Goal: Use online tool/utility: Use online tool/utility

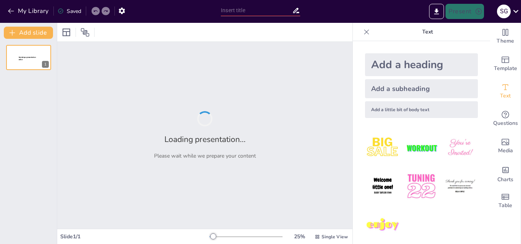
type input "Imported RESPONSABILIDAD DEL ESTADO.pptx"
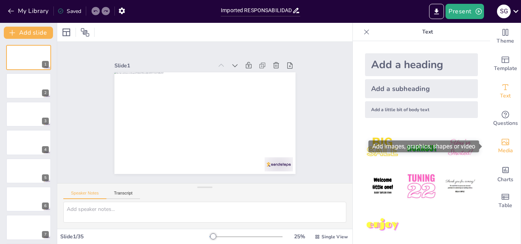
click at [503, 150] on span "Media" at bounding box center [505, 151] width 15 height 8
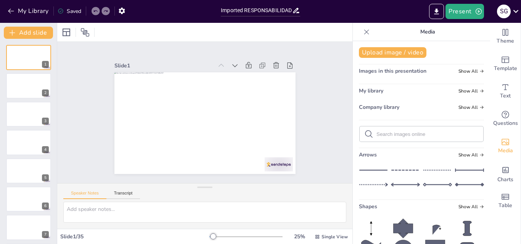
click at [364, 32] on icon at bounding box center [366, 31] width 5 height 5
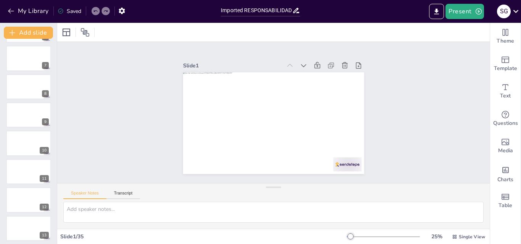
scroll to position [796, 0]
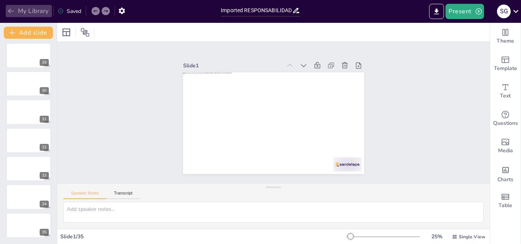
click at [24, 15] on button "My Library" at bounding box center [29, 11] width 46 height 12
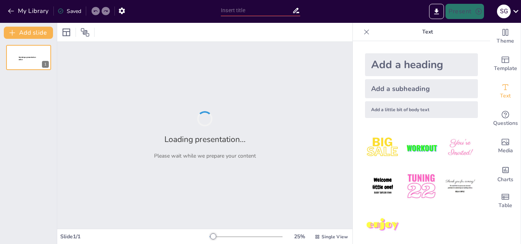
type input "Imported RESPONSABILIDAD DEL ESTADO.pptx"
